Goal: Transaction & Acquisition: Obtain resource

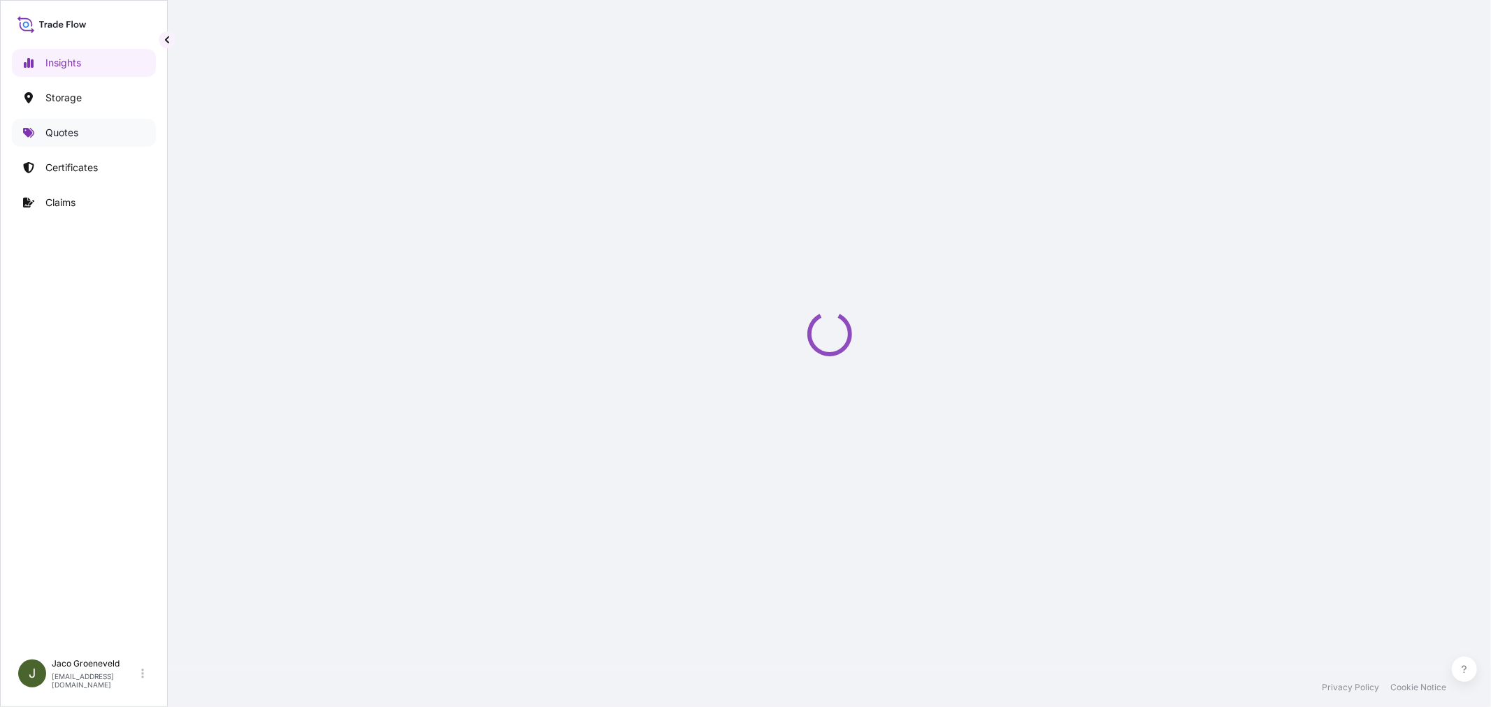
select select "2025"
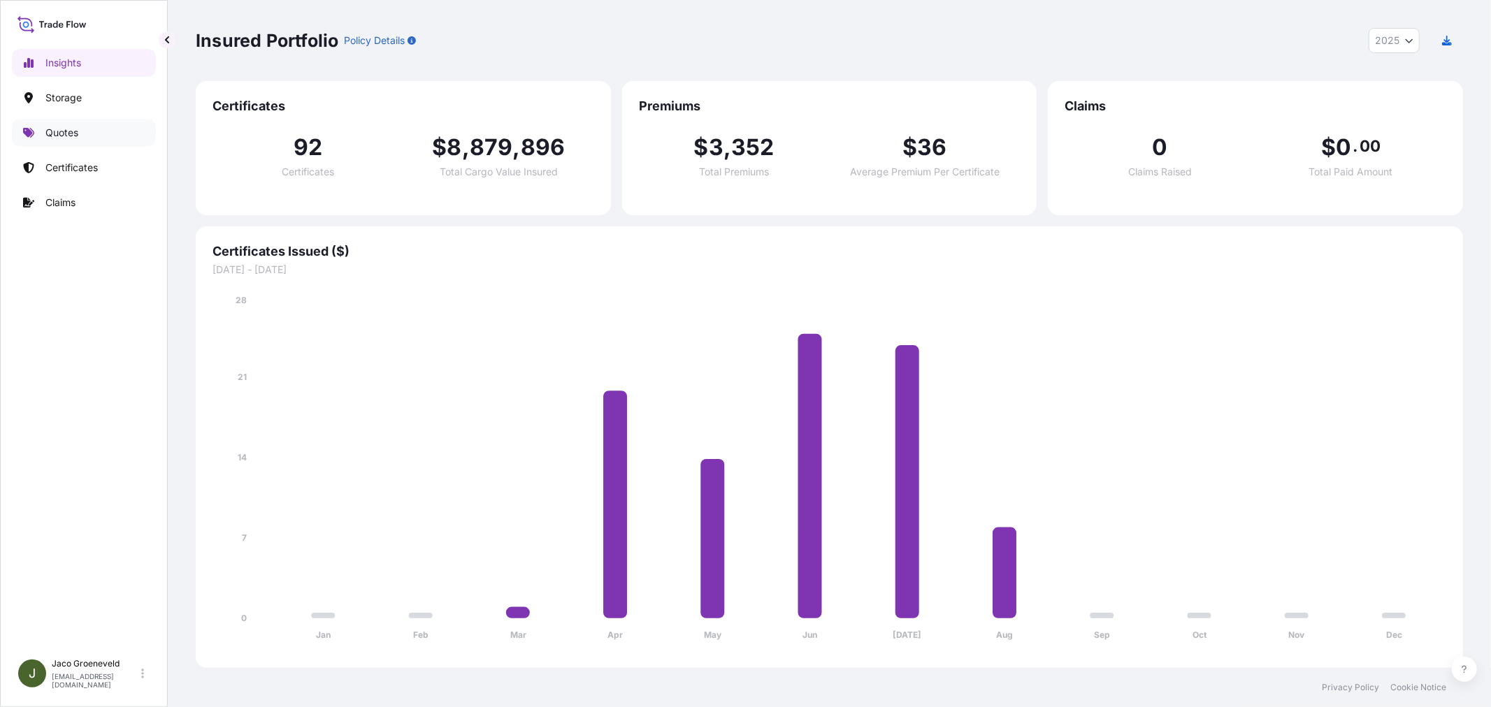
click at [92, 134] on link "Quotes" at bounding box center [84, 133] width 144 height 28
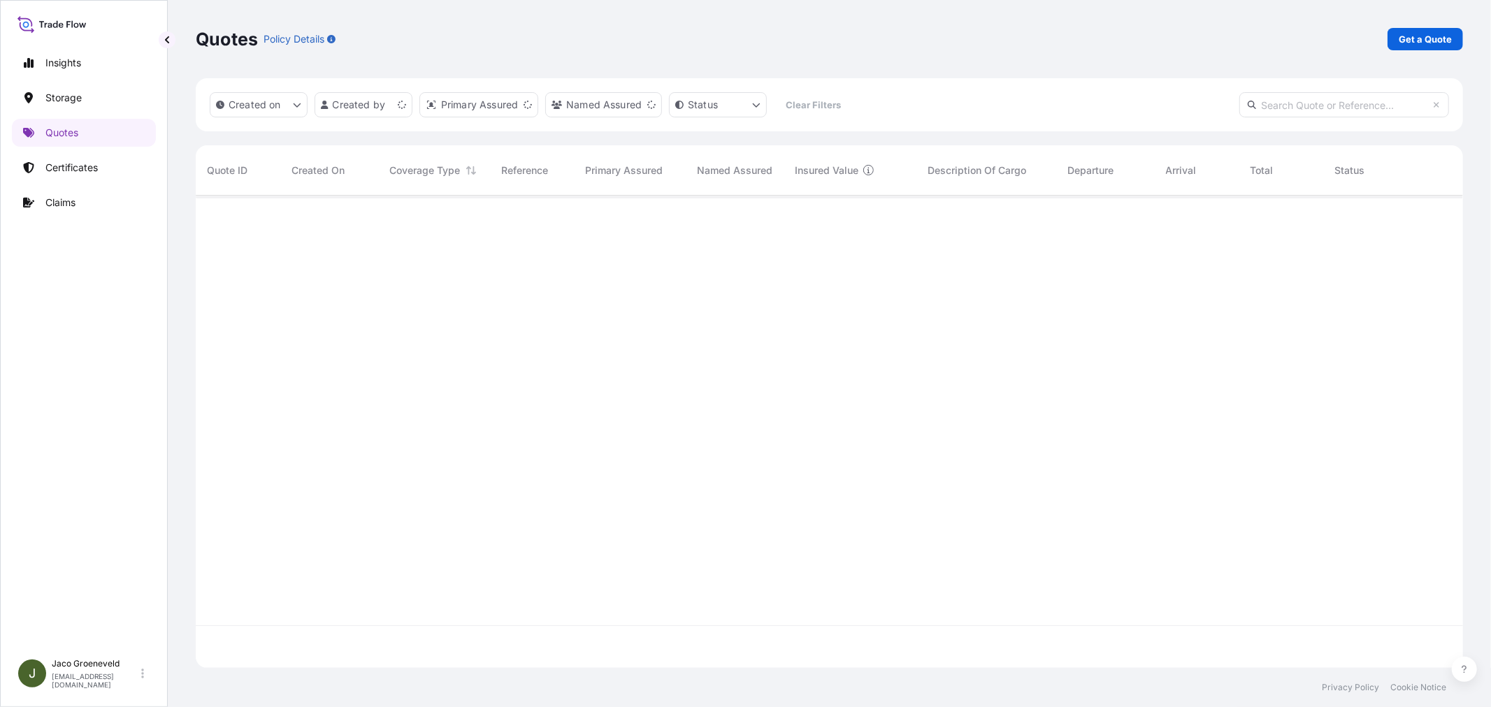
scroll to position [469, 1255]
click at [479, 228] on div "All risks" at bounding box center [434, 219] width 112 height 47
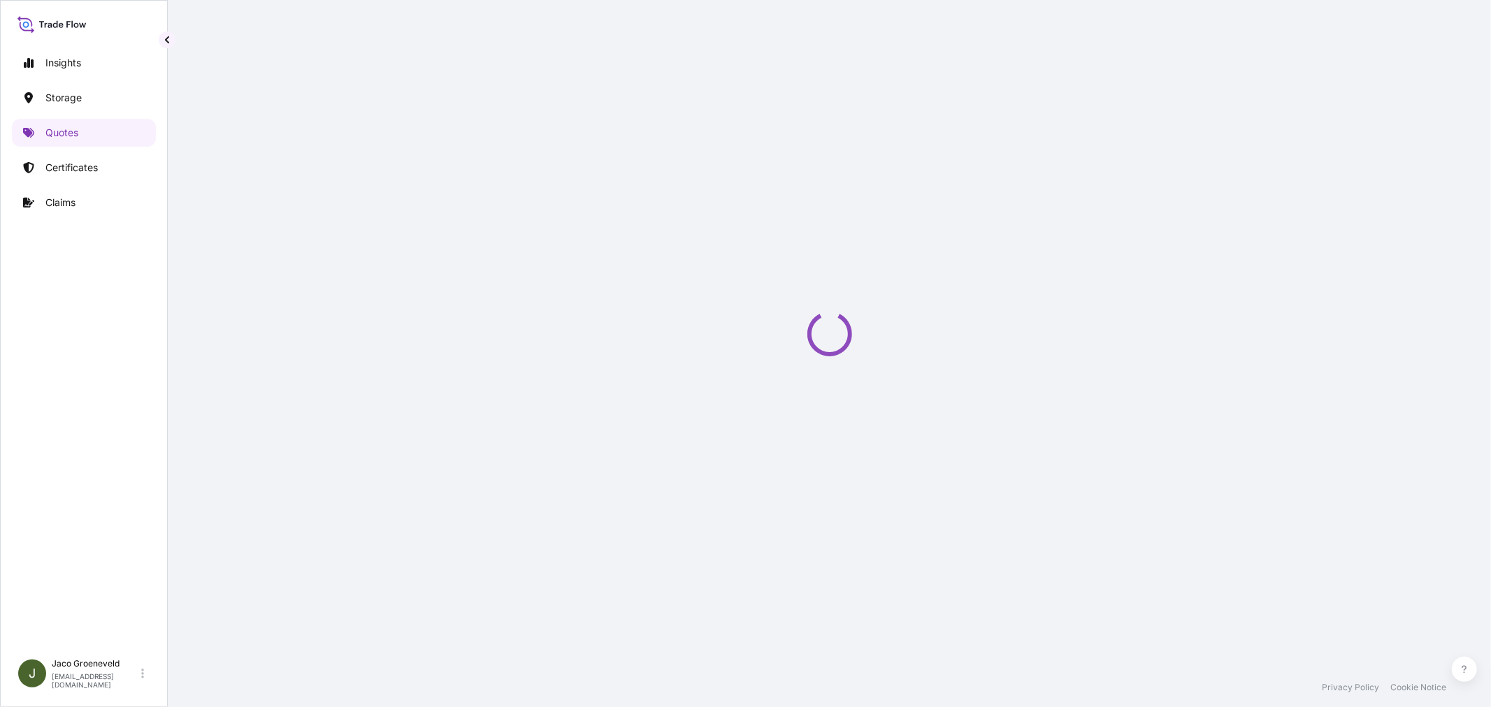
select select "Road / [GEOGRAPHIC_DATA]"
select select "Water"
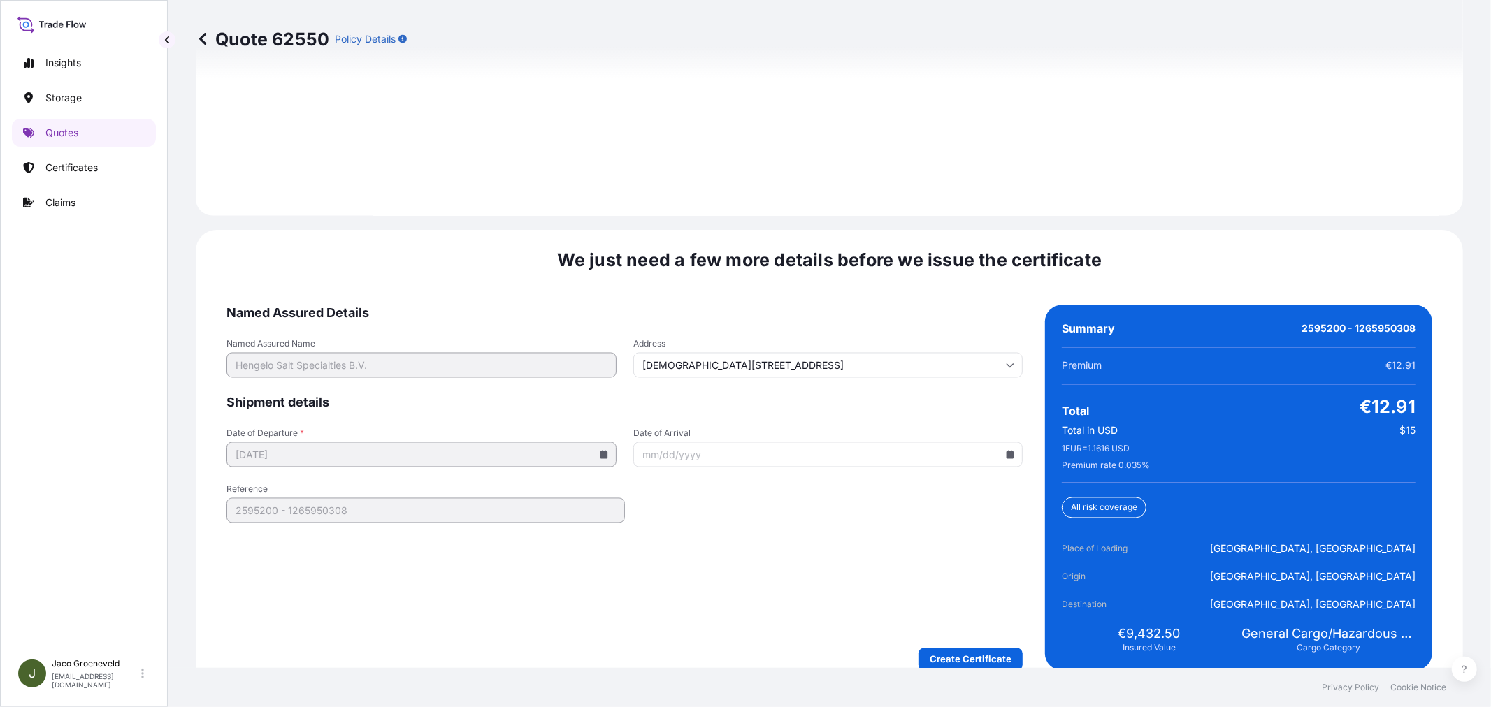
scroll to position [2053, 0]
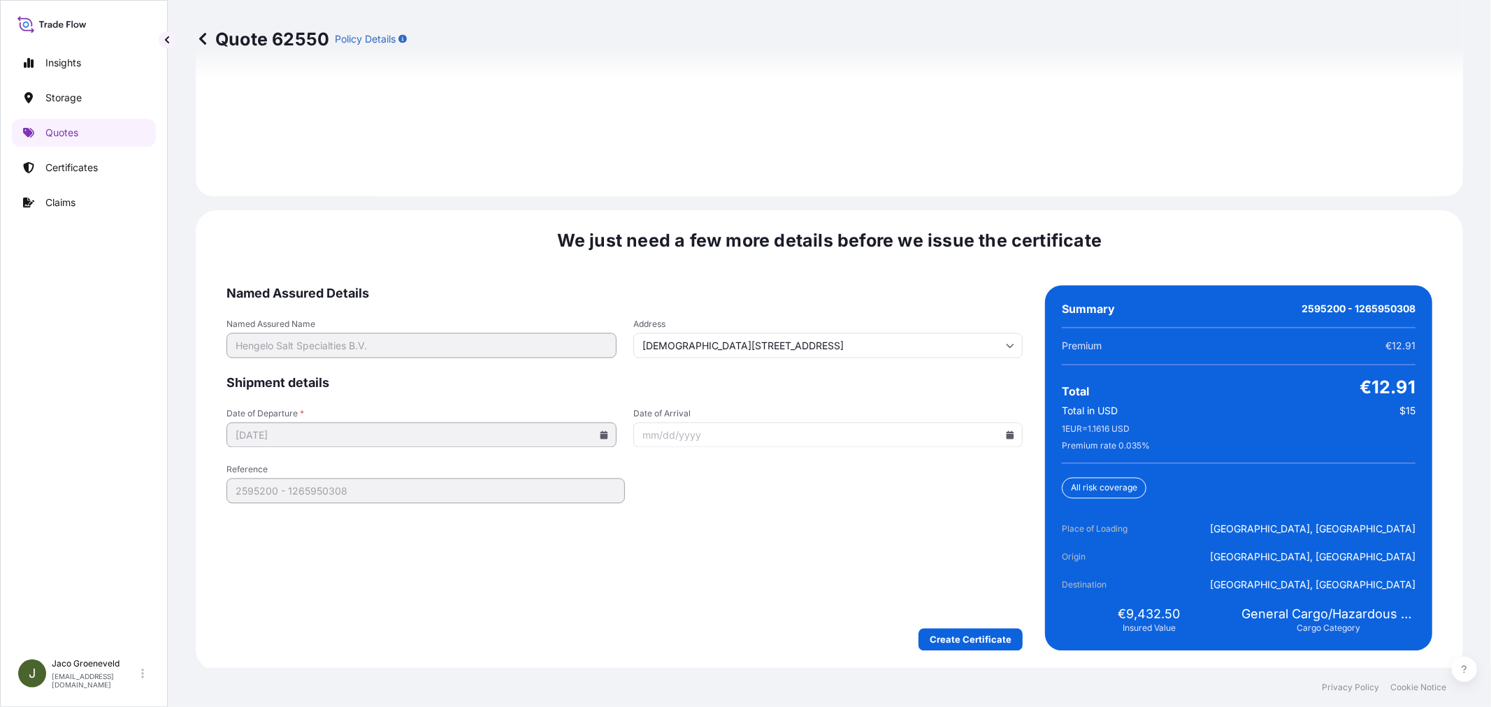
click at [964, 621] on form "Named Assured Details Named Assured Name Hengelo Salt Specialties B.V. Address …" at bounding box center [624, 469] width 796 height 366
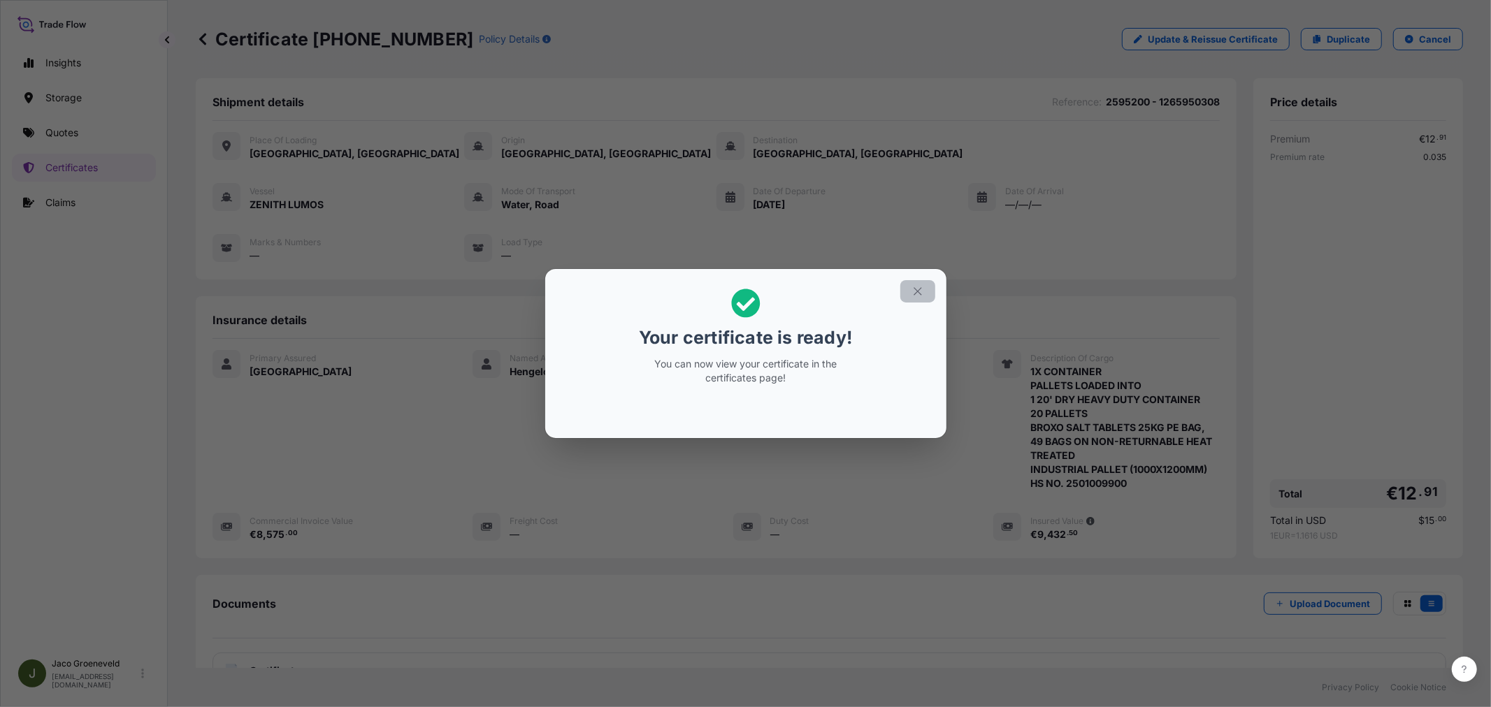
click at [932, 288] on button "button" at bounding box center [917, 291] width 35 height 22
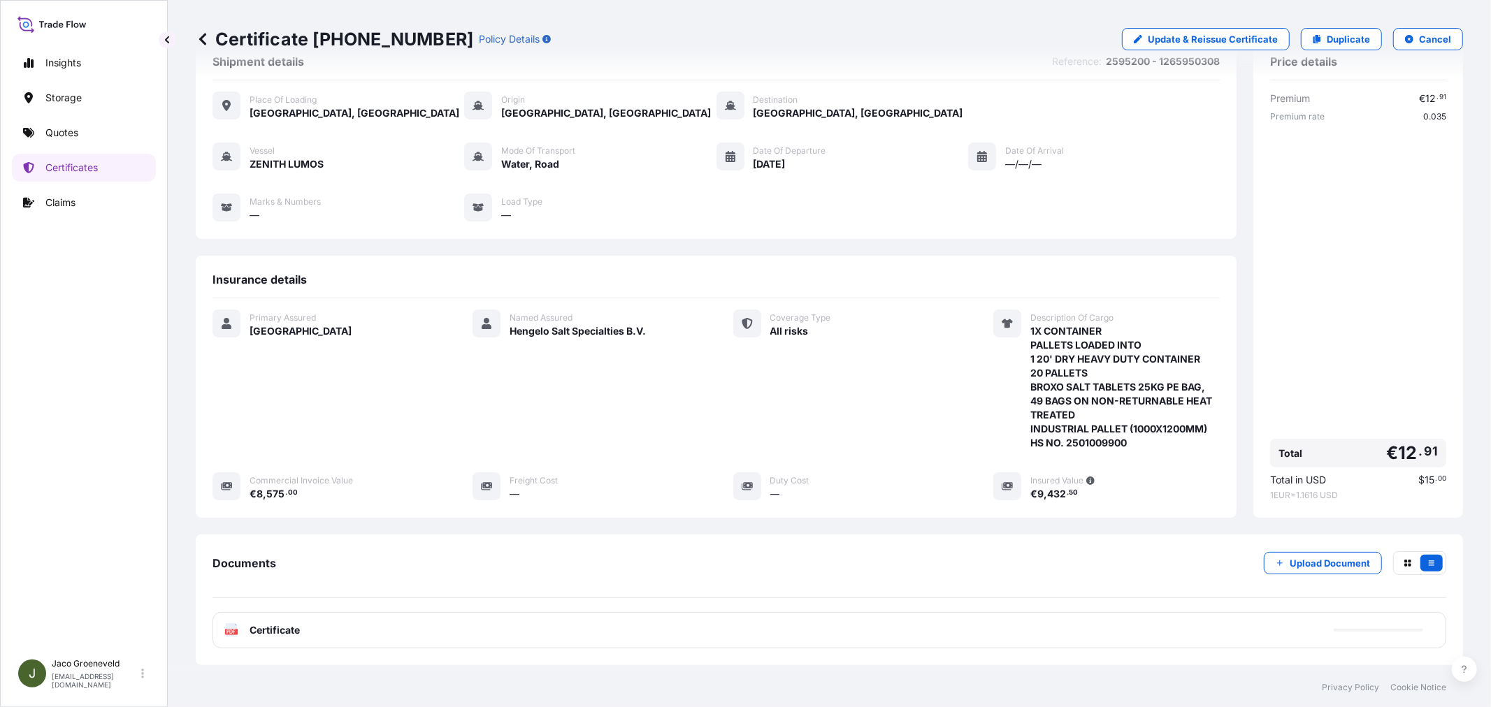
scroll to position [78, 0]
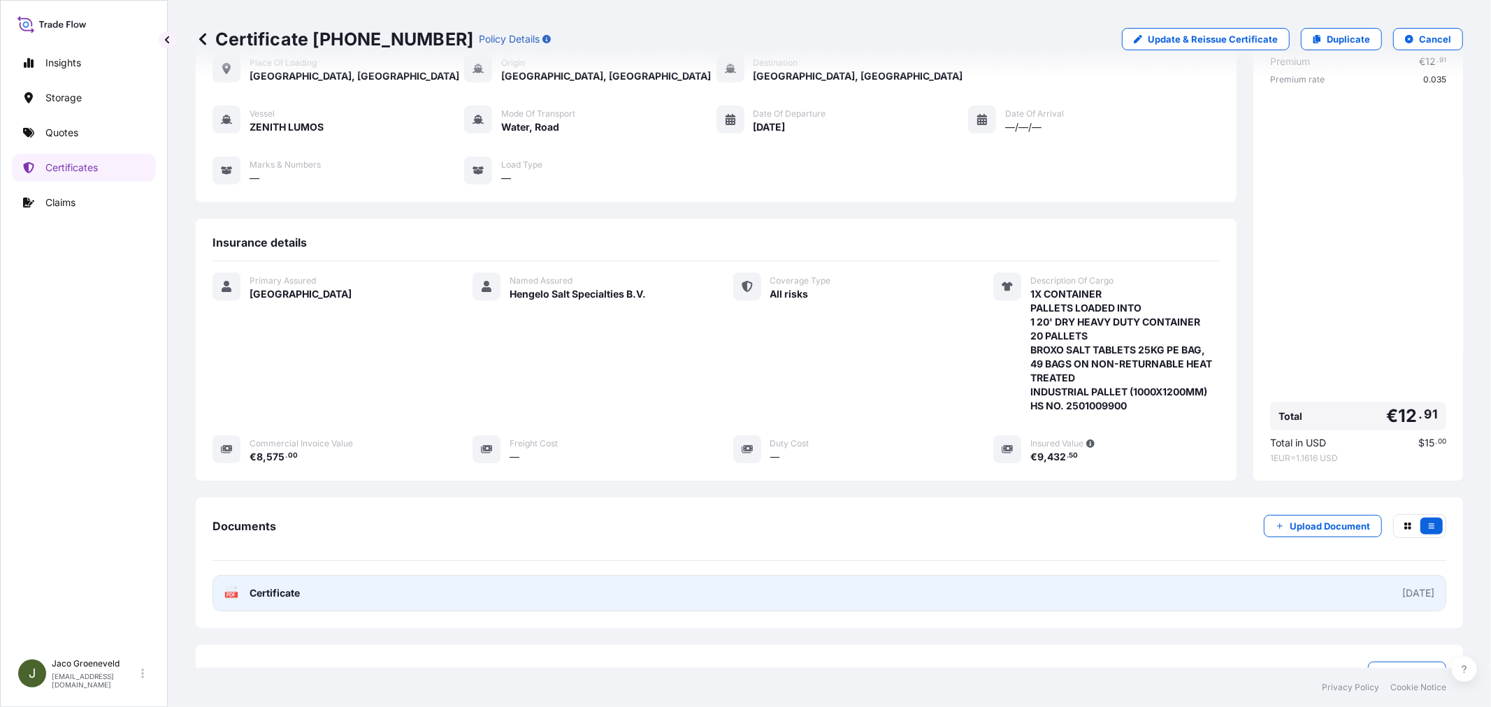
click at [256, 585] on link "PDF Certificate [DATE]" at bounding box center [829, 593] width 1234 height 36
